Goal: Transaction & Acquisition: Download file/media

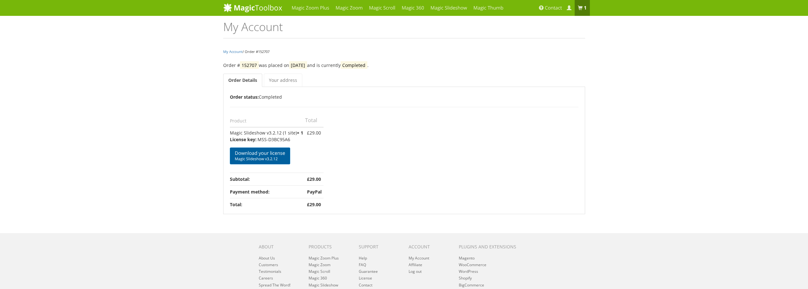
click at [282, 158] on span "Magic Slideshow v3.2.12" at bounding box center [260, 159] width 50 height 5
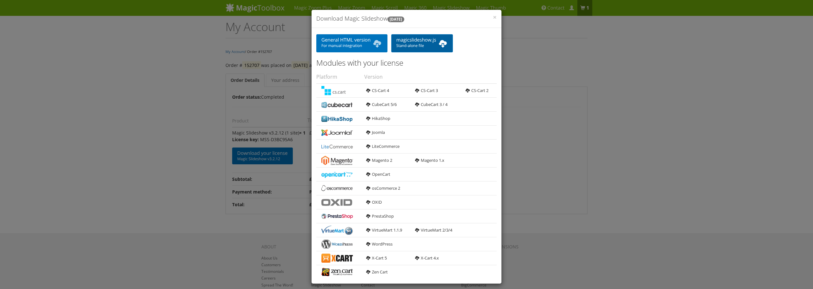
click at [425, 43] on link "magicslideshow.js Stand-alone file" at bounding box center [422, 43] width 62 height 18
click at [493, 16] on span "×" at bounding box center [495, 17] width 4 height 9
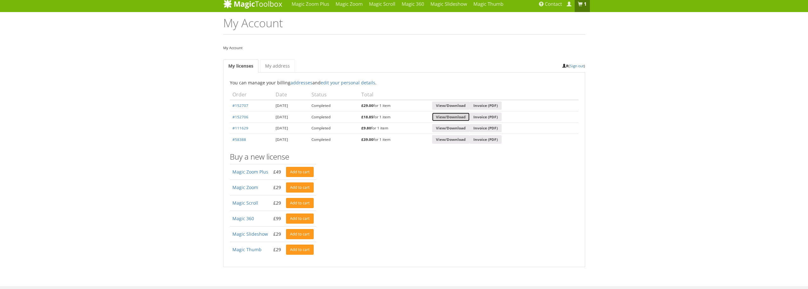
click at [464, 115] on link "View/Download" at bounding box center [450, 117] width 37 height 9
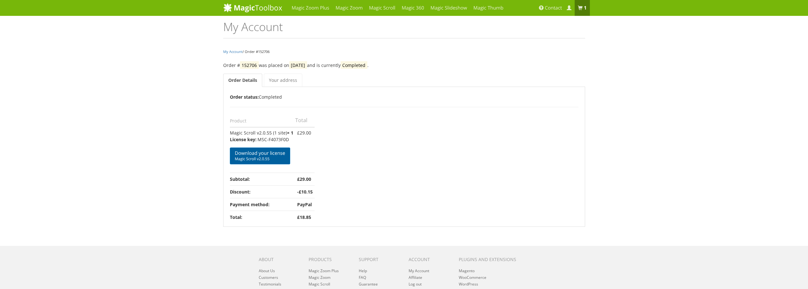
click at [279, 158] on span "Magic Scroll v2.0.55" at bounding box center [260, 159] width 50 height 5
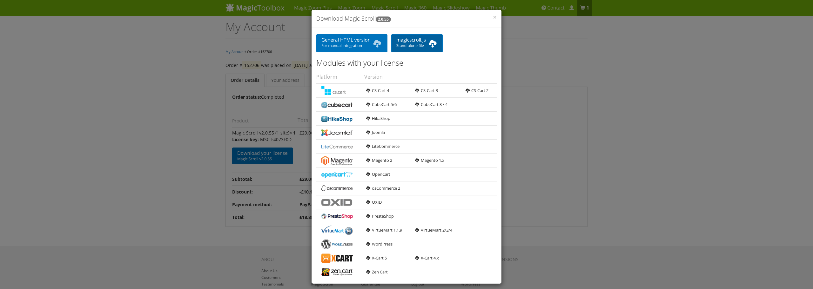
click at [415, 43] on span "Stand-alone file" at bounding box center [416, 45] width 41 height 5
click at [357, 45] on span "For manual integration" at bounding box center [351, 45] width 61 height 5
click at [493, 19] on span "×" at bounding box center [495, 17] width 4 height 9
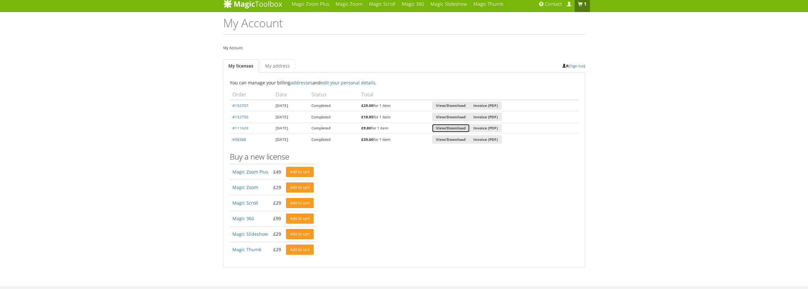
click at [462, 129] on link "View/Download" at bounding box center [450, 128] width 37 height 9
click at [459, 140] on link "View/Download" at bounding box center [450, 139] width 37 height 9
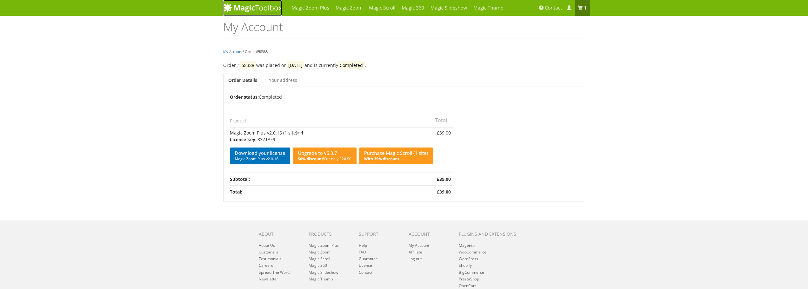
click at [256, 8] on img at bounding box center [252, 8] width 59 height 10
